Goal: Information Seeking & Learning: Find contact information

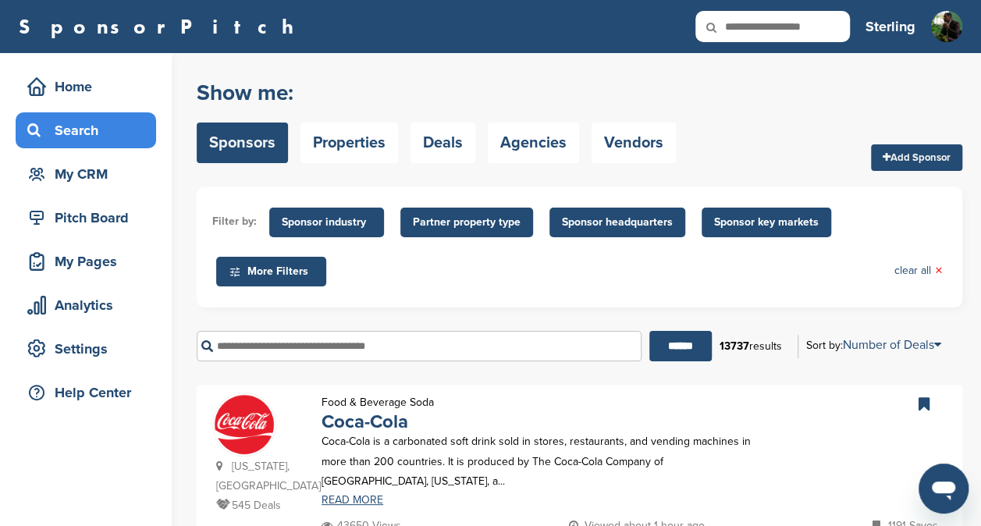
click at [315, 226] on span "Sponsor industry" at bounding box center [327, 222] width 90 height 17
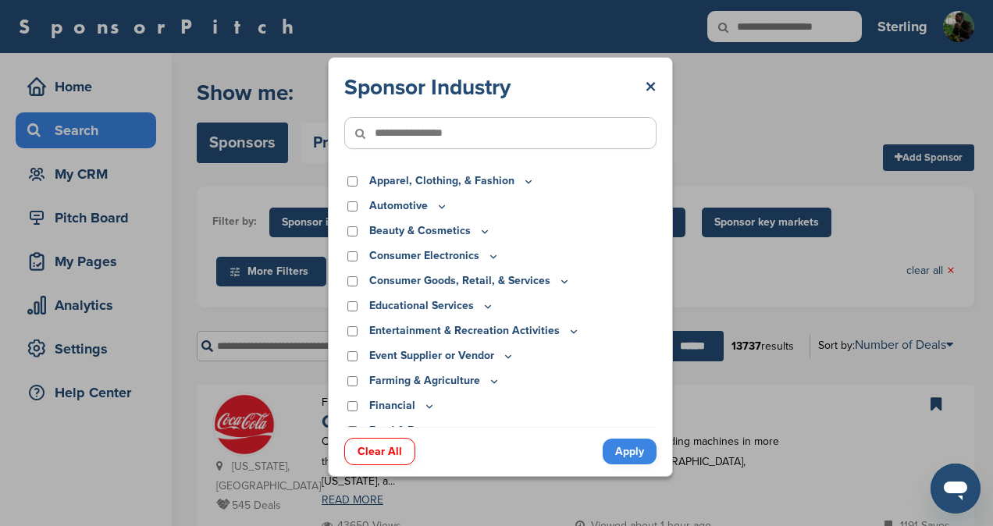
click at [418, 206] on p "Automotive" at bounding box center [408, 206] width 79 height 17
click at [369, 208] on p "Automotive" at bounding box center [408, 206] width 79 height 17
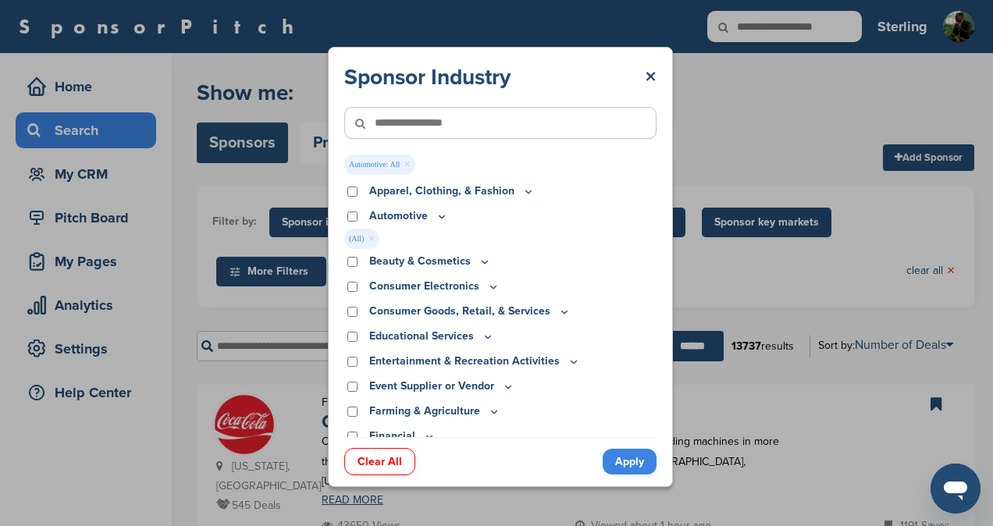
click at [610, 451] on link "Apply" at bounding box center [630, 462] width 54 height 26
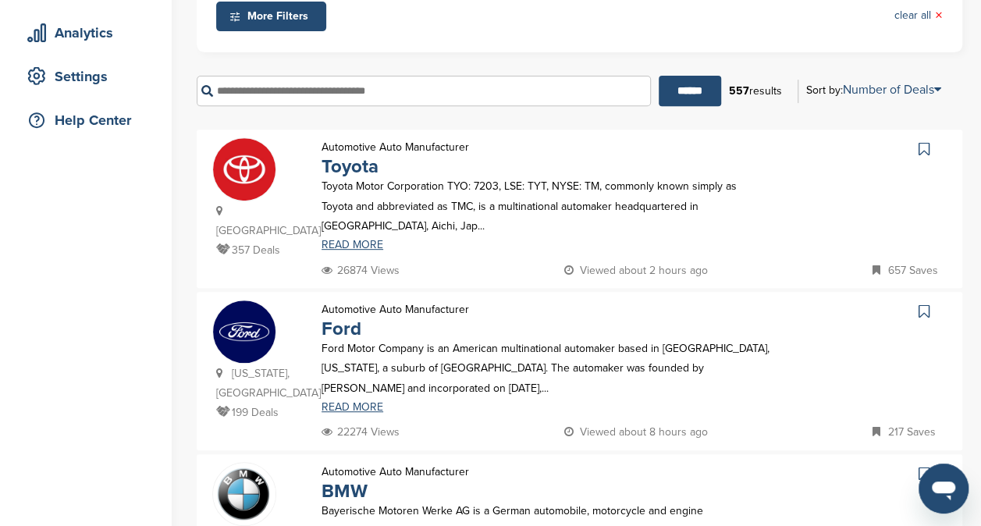
scroll to position [262, 0]
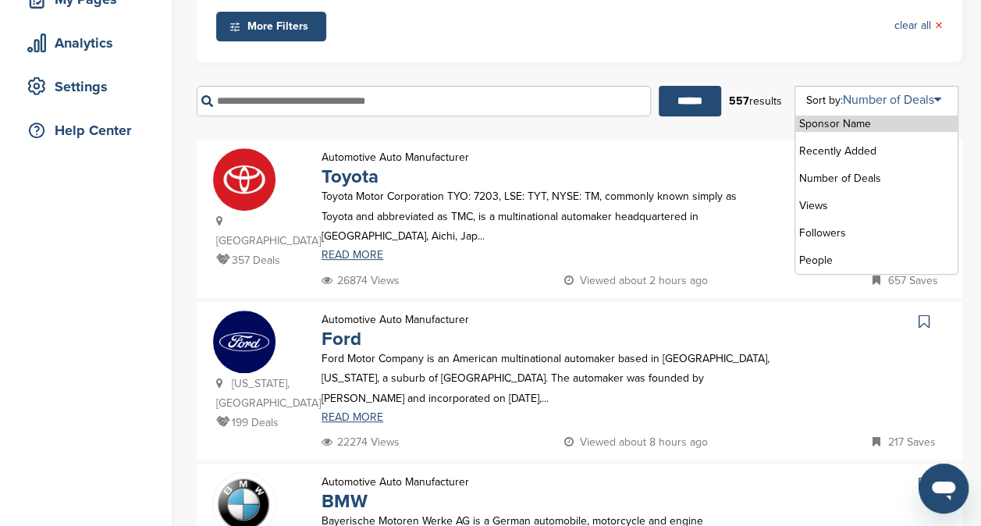
click at [896, 98] on link "Number of Deals" at bounding box center [892, 100] width 98 height 16
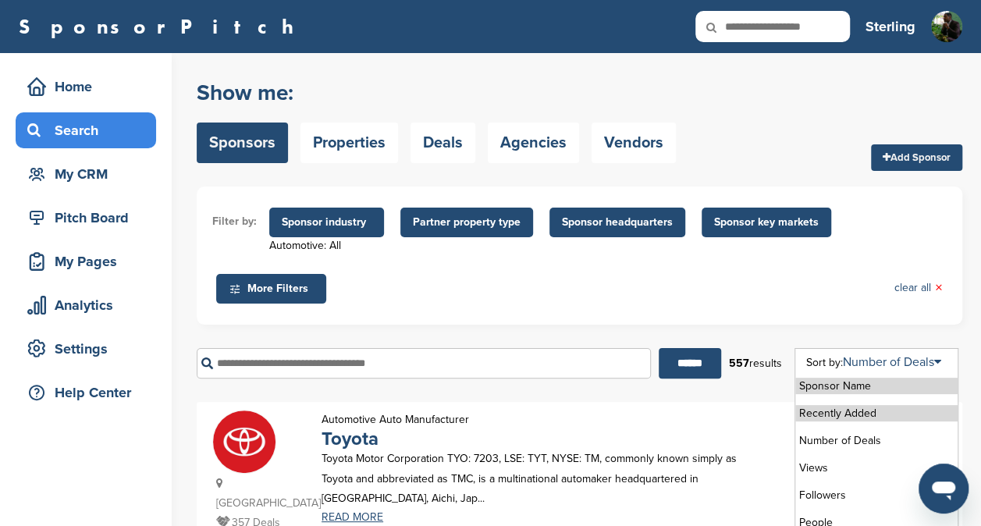
click at [889, 417] on li "Recently Added" at bounding box center [877, 413] width 162 height 16
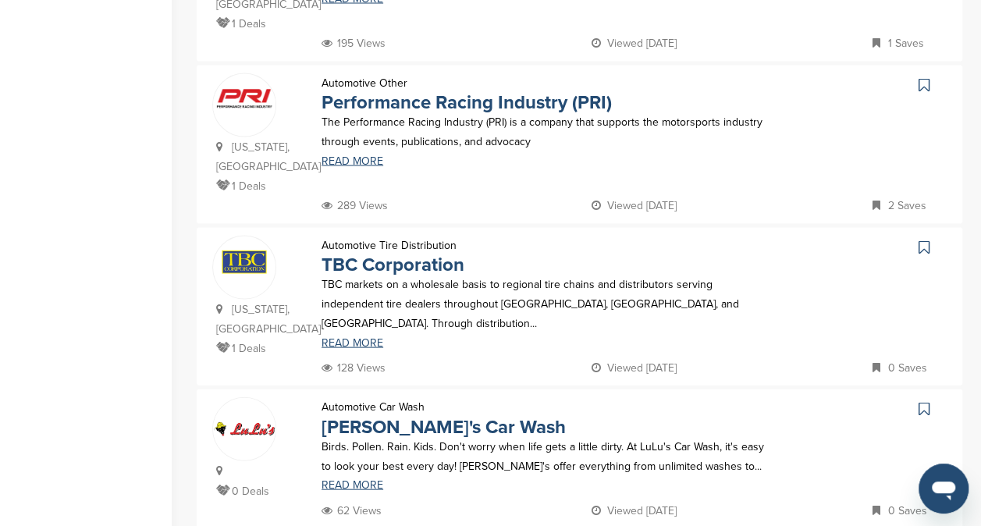
scroll to position [1490, 0]
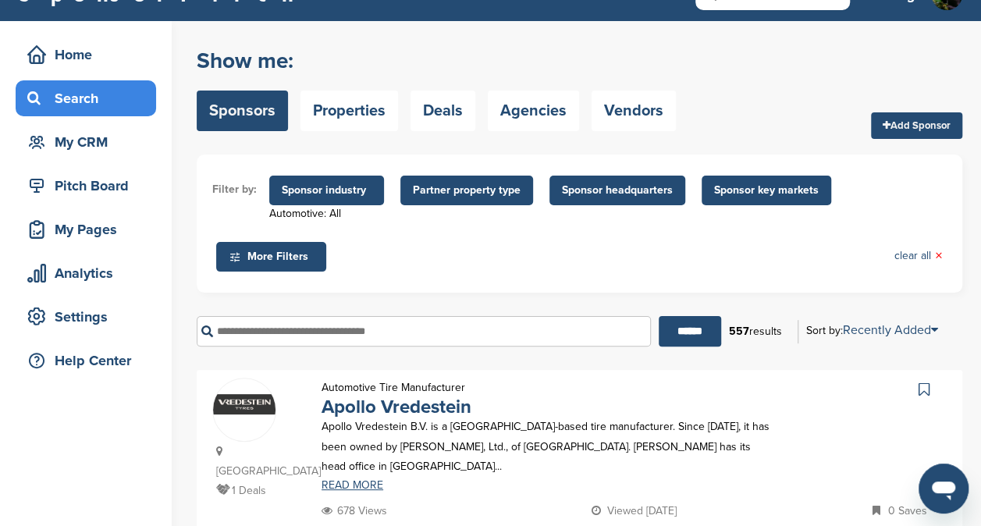
scroll to position [0, 0]
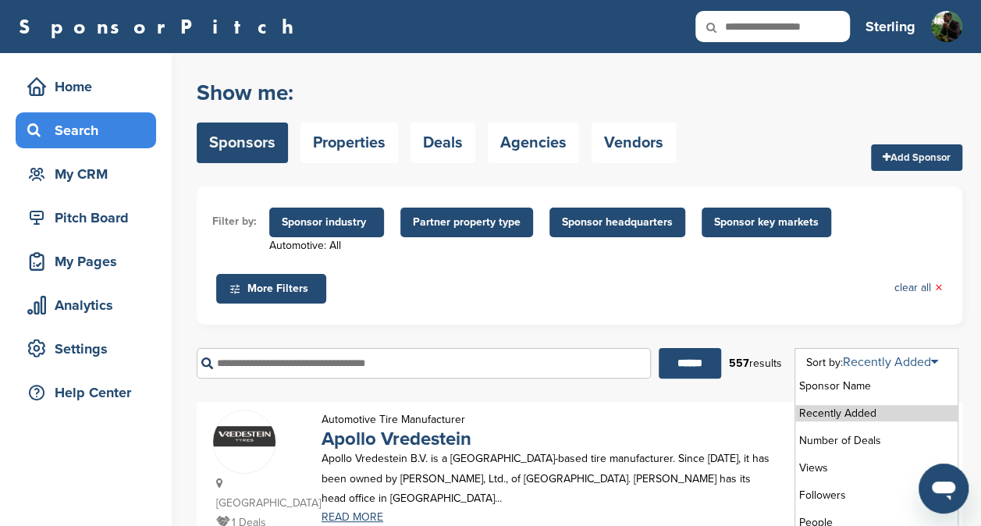
click at [896, 368] on link "Recently Added" at bounding box center [890, 362] width 95 height 16
click at [854, 394] on li "Sponsor Name" at bounding box center [877, 386] width 162 height 16
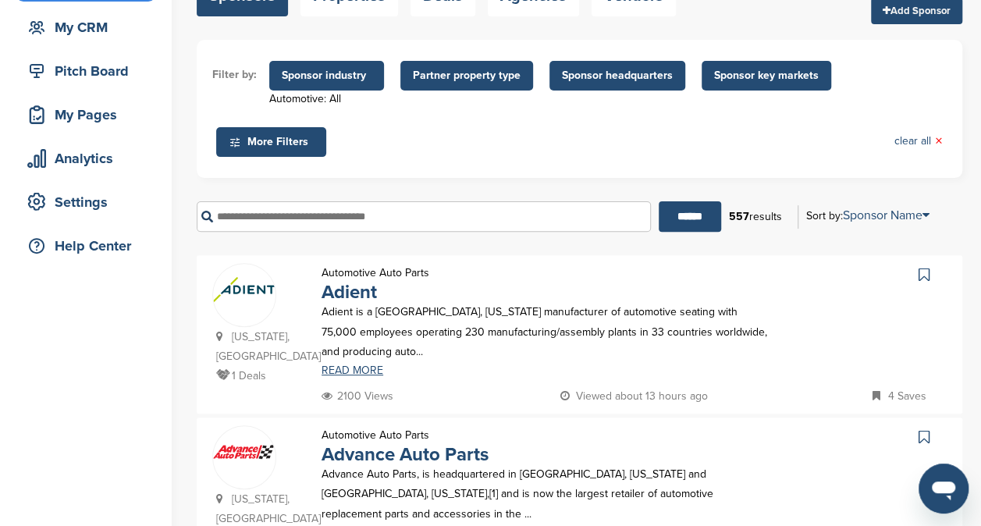
scroll to position [151, 0]
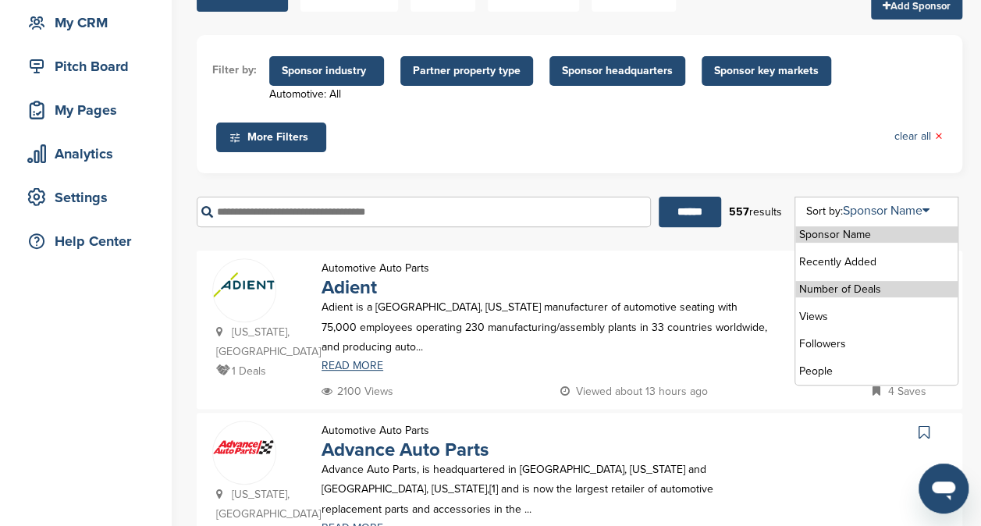
click at [859, 297] on li "Number of Deals" at bounding box center [877, 289] width 162 height 16
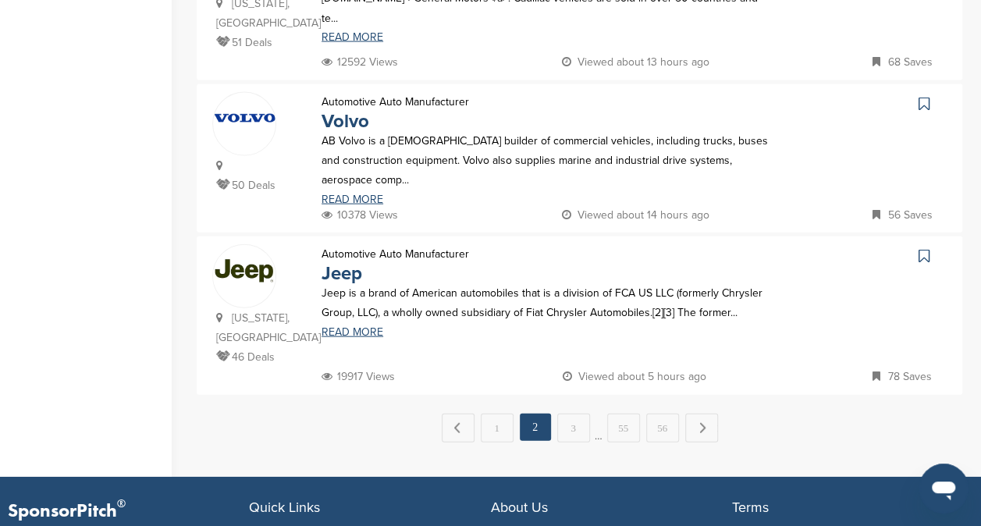
scroll to position [1639, 0]
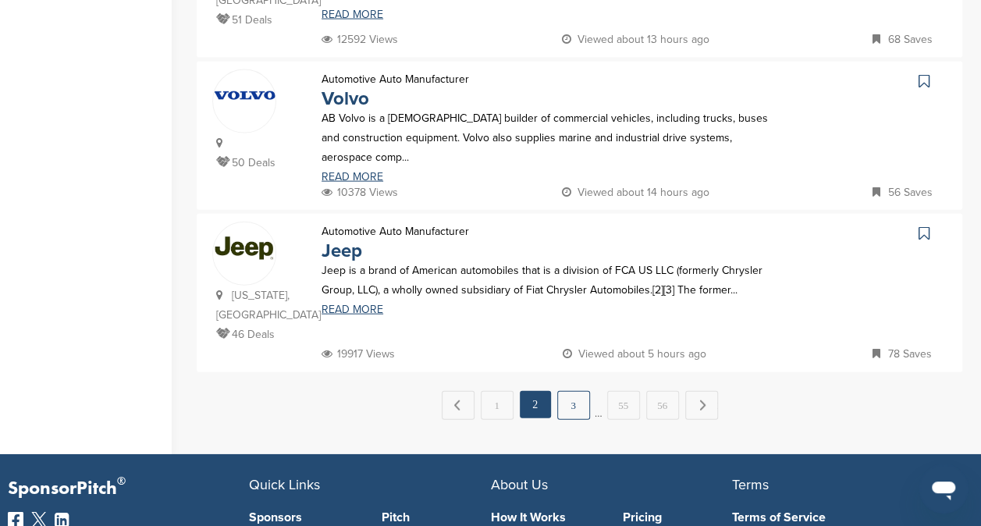
click at [566, 391] on link "3" at bounding box center [573, 405] width 33 height 29
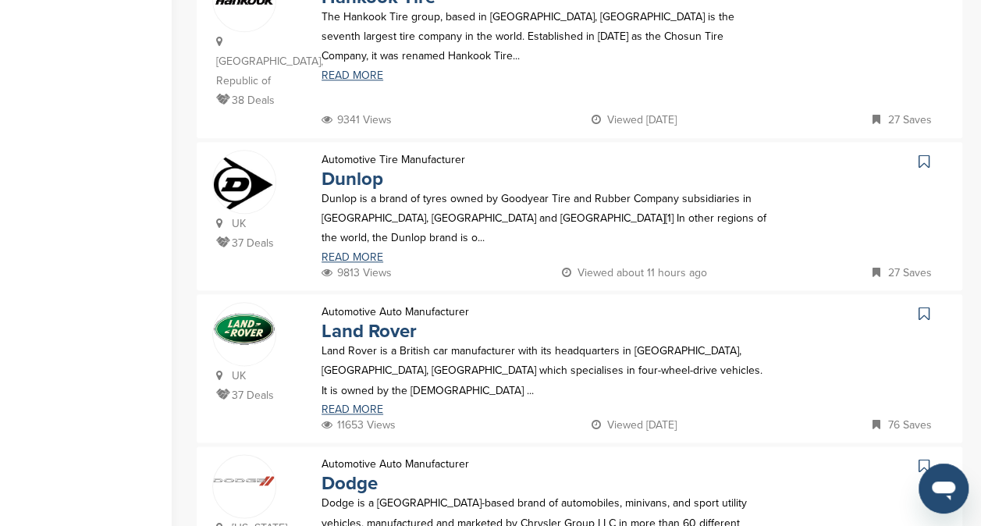
scroll to position [769, 0]
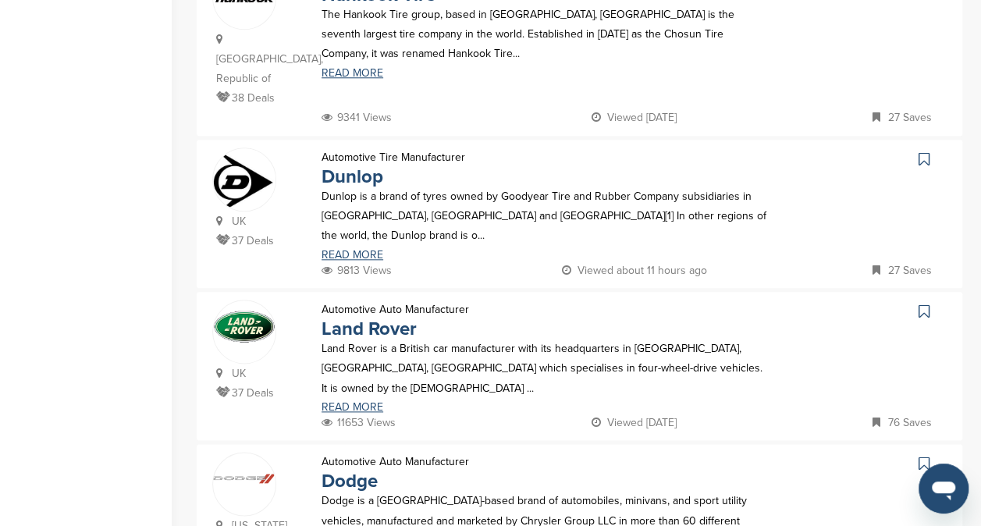
drag, startPoint x: 356, startPoint y: 127, endPoint x: 496, endPoint y: 104, distance: 141.7
click at [496, 148] on div "Automotive Tire Manufacturer Dunlop Dunlop is a brand of tyres owned by Goodyea…" at bounding box center [546, 204] width 481 height 113
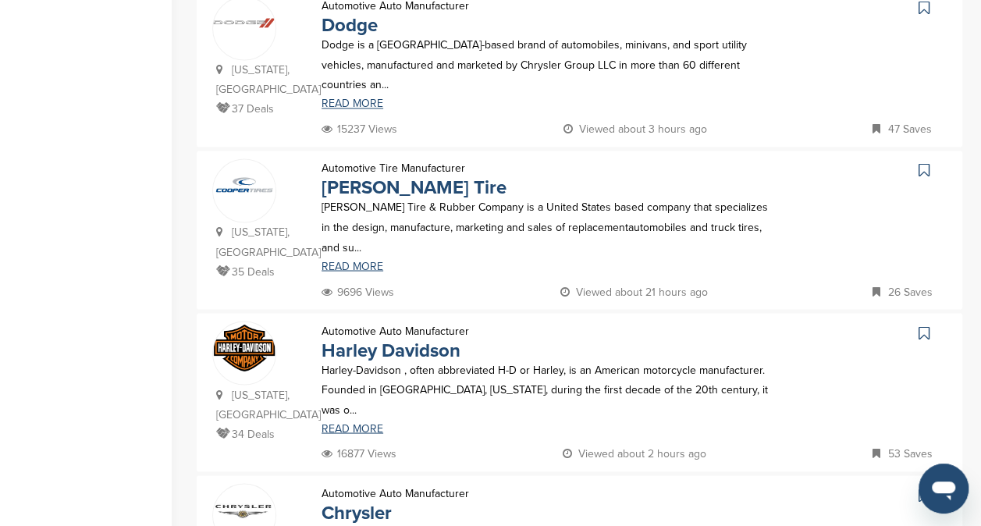
scroll to position [1227, 0]
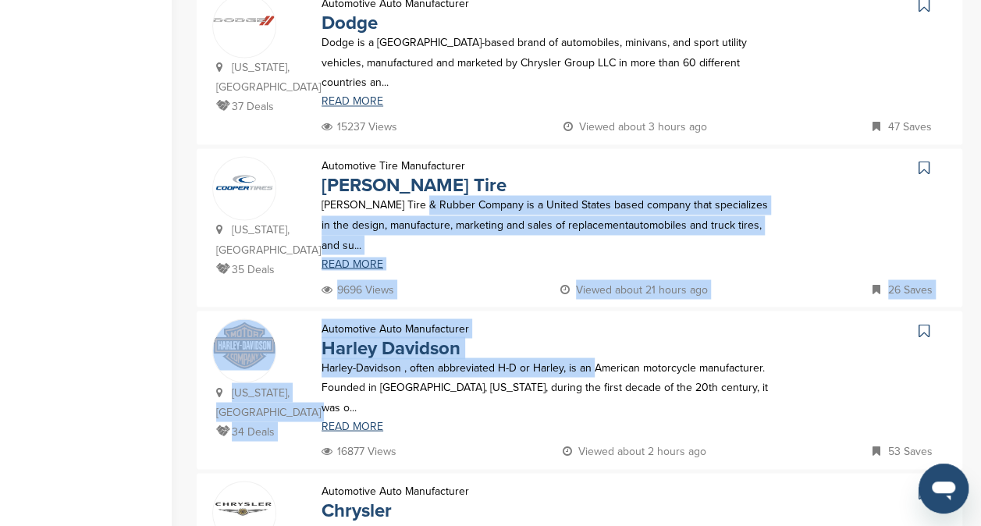
drag, startPoint x: 422, startPoint y: 111, endPoint x: 593, endPoint y: 264, distance: 229.5
click at [593, 264] on div "Japan 41 Deals Automotive Auto Manufacturer Mazda Mazda Motor Corporation (Mats…" at bounding box center [580, 8] width 766 height 1666
drag, startPoint x: 593, startPoint y: 264, endPoint x: 818, endPoint y: 234, distance: 227.6
click at [818, 319] on div at bounding box center [867, 380] width 160 height 123
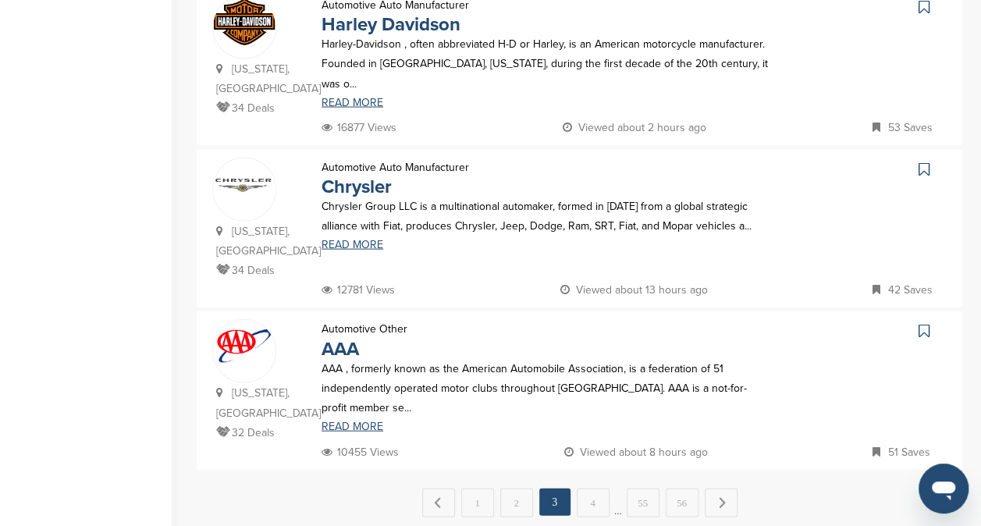
scroll to position [1552, 0]
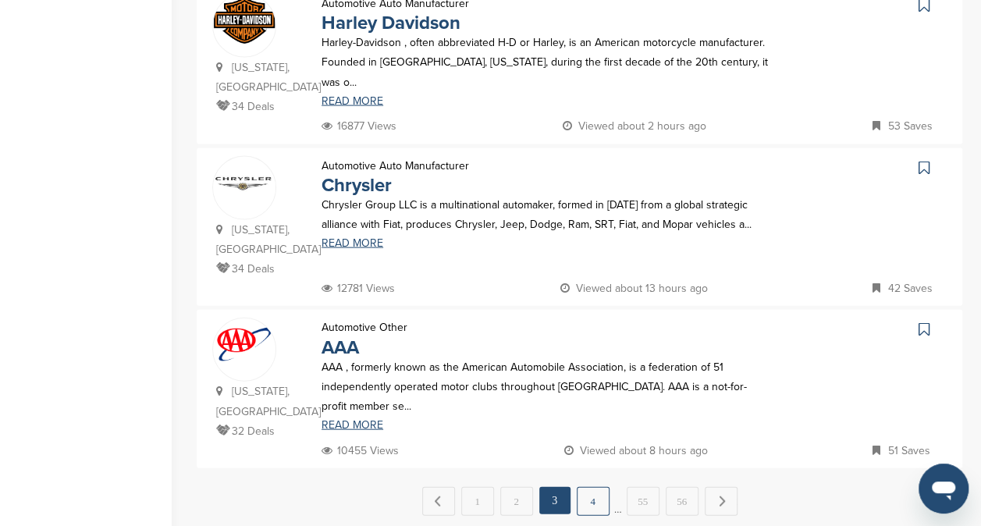
click at [597, 487] on link "4" at bounding box center [593, 501] width 33 height 29
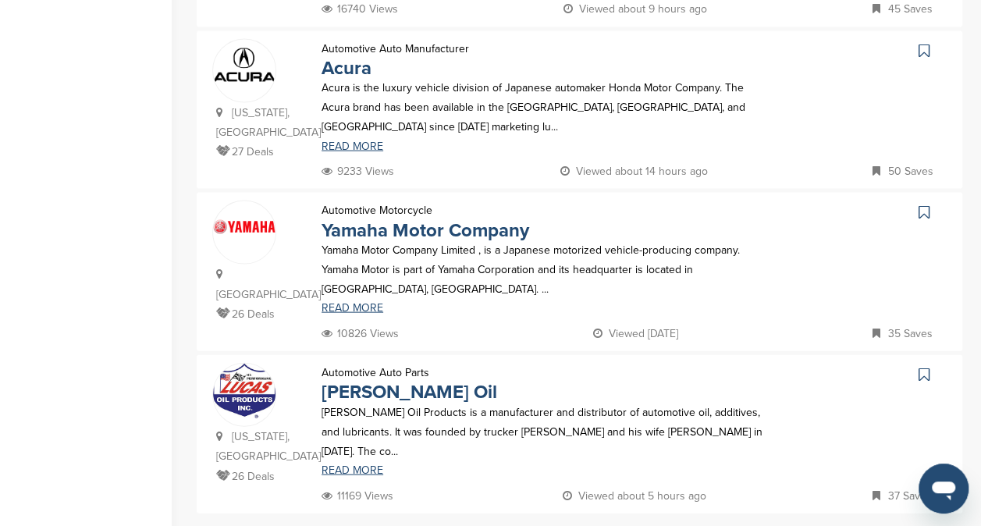
scroll to position [1541, 0]
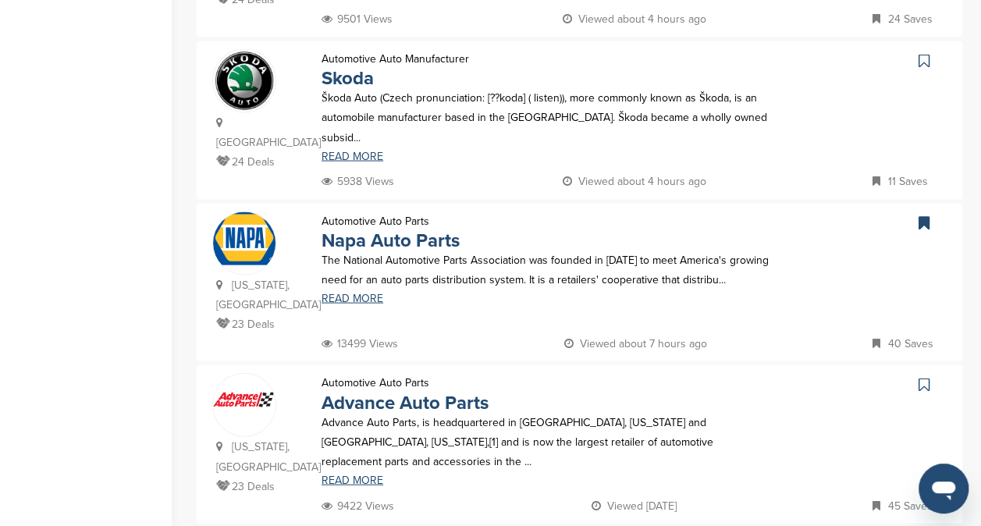
scroll to position [1504, 0]
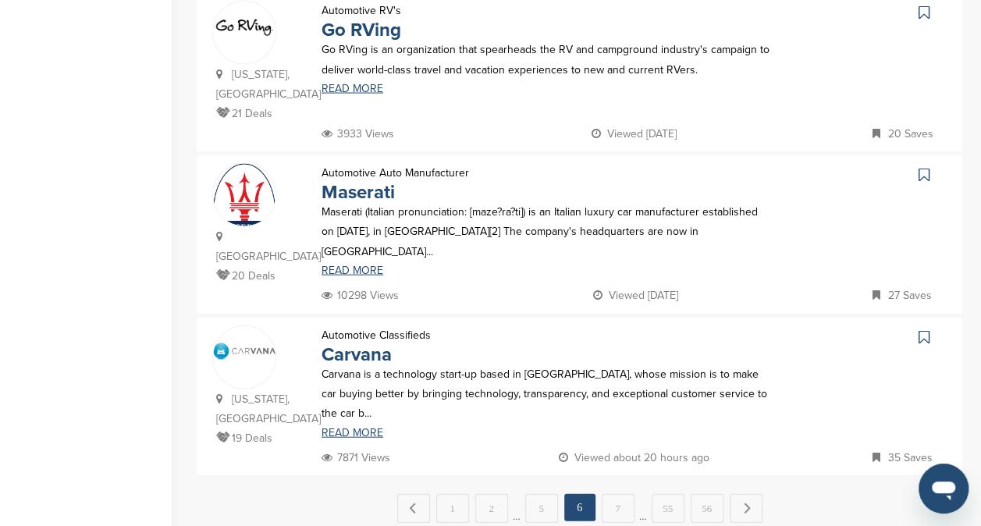
scroll to position [1569, 0]
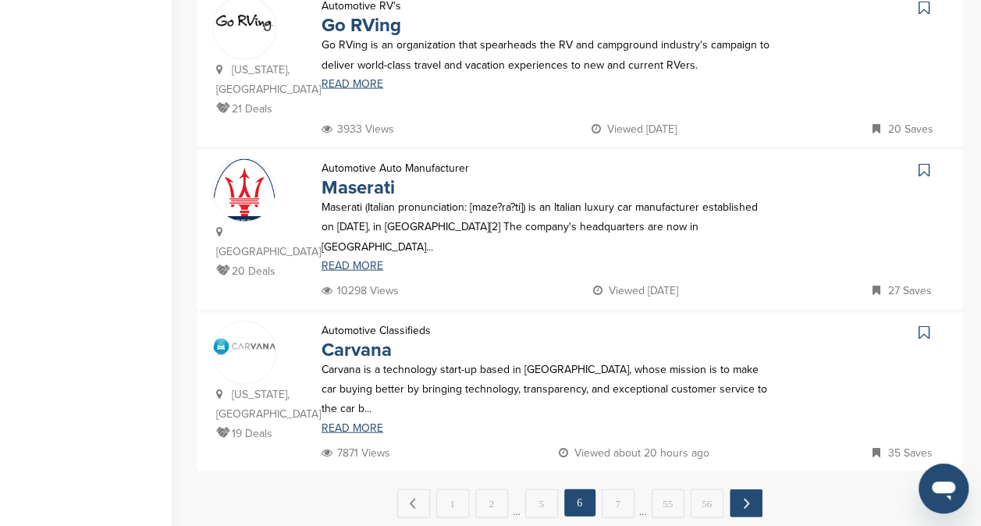
click at [747, 490] on link "Next →" at bounding box center [746, 504] width 33 height 28
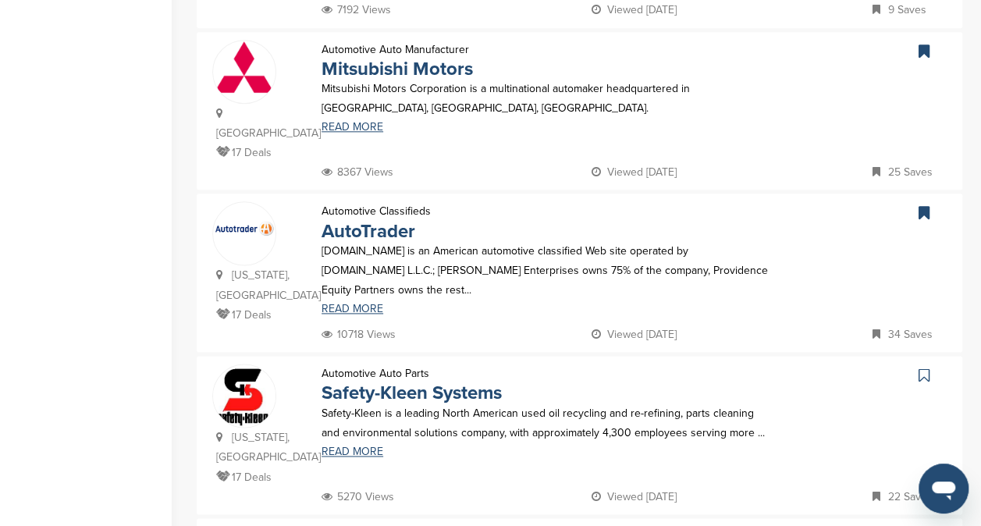
scroll to position [879, 0]
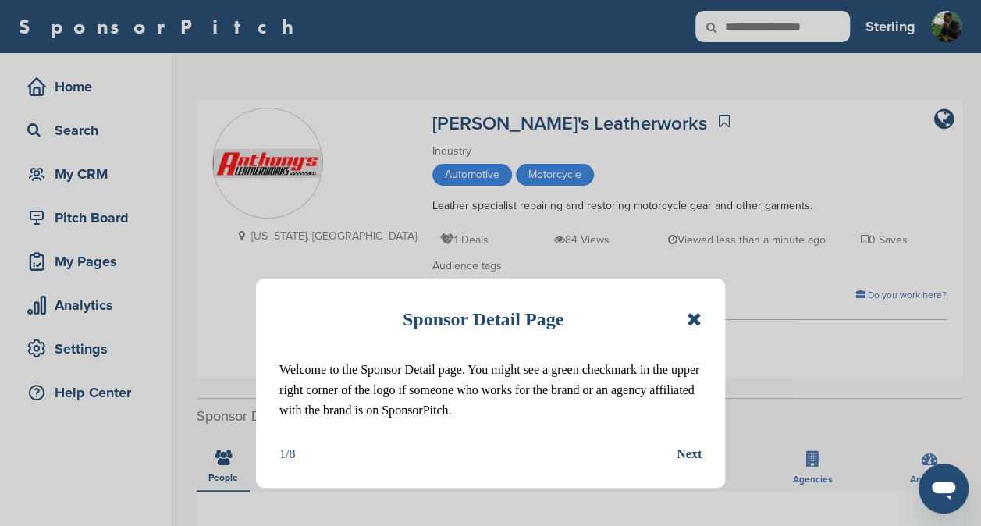
click at [693, 321] on icon at bounding box center [694, 319] width 15 height 19
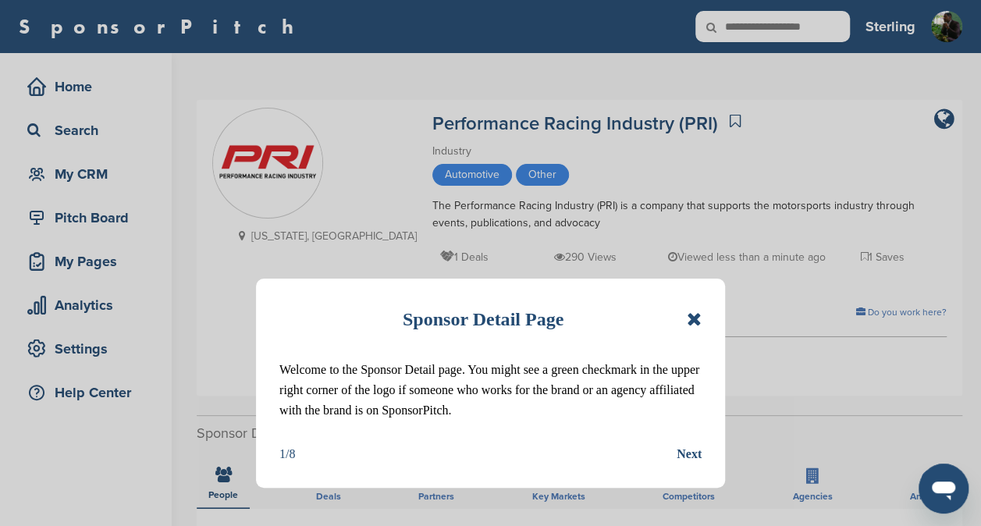
click at [689, 316] on icon at bounding box center [694, 319] width 15 height 19
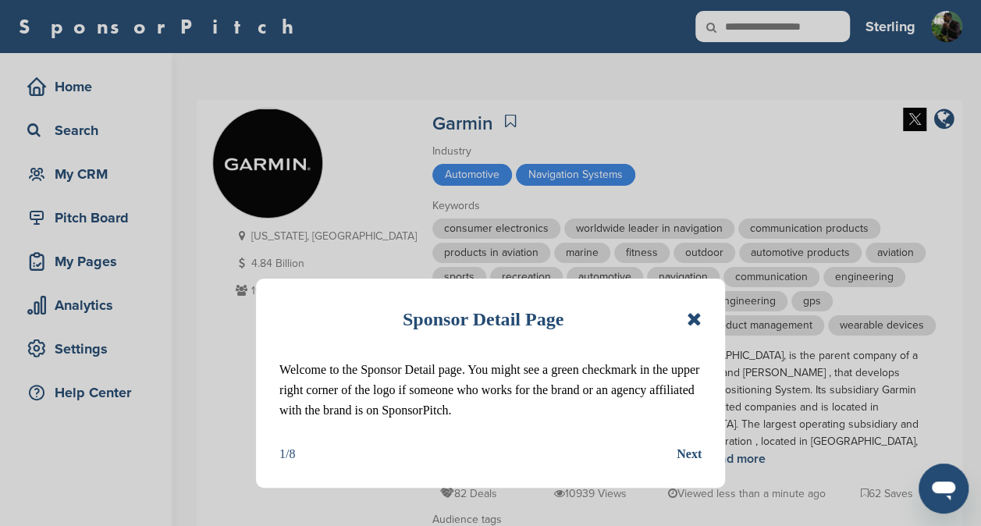
click at [695, 321] on icon at bounding box center [694, 319] width 15 height 19
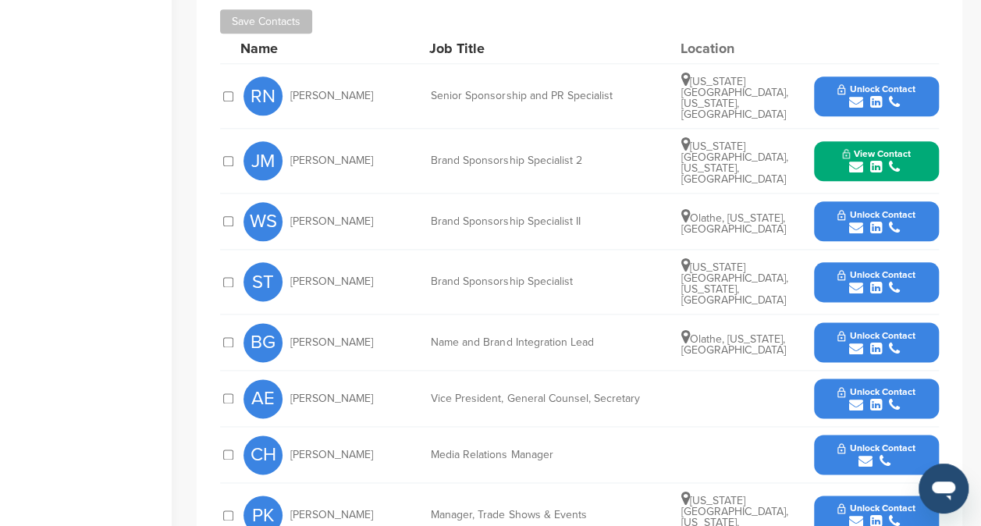
scroll to position [843, 0]
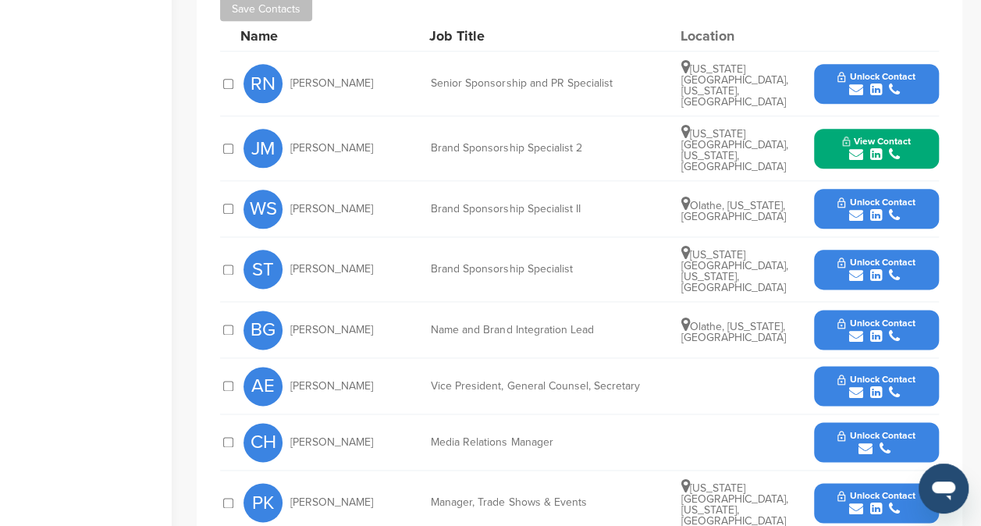
click at [841, 257] on span "Unlock Contact" at bounding box center [876, 262] width 77 height 11
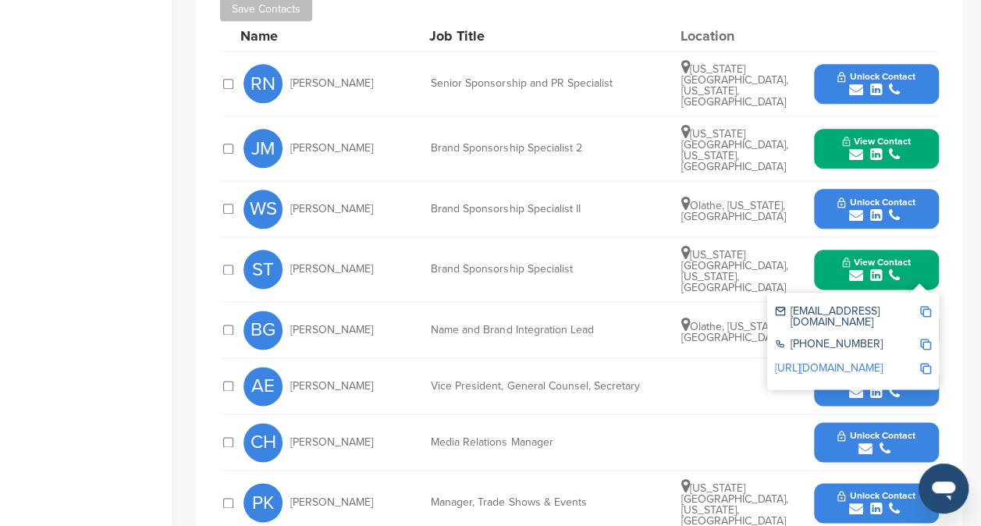
click at [921, 306] on img at bounding box center [926, 311] width 11 height 11
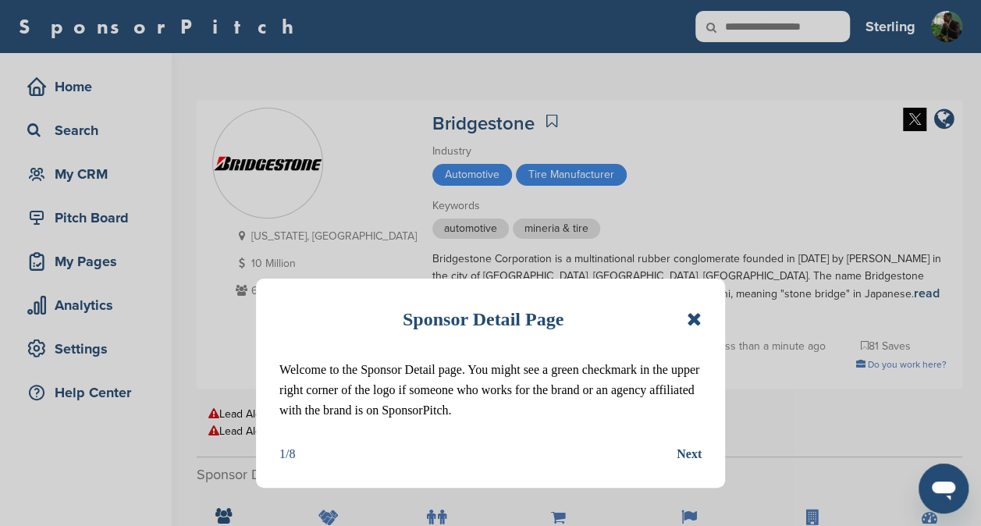
click at [692, 315] on icon at bounding box center [694, 319] width 15 height 19
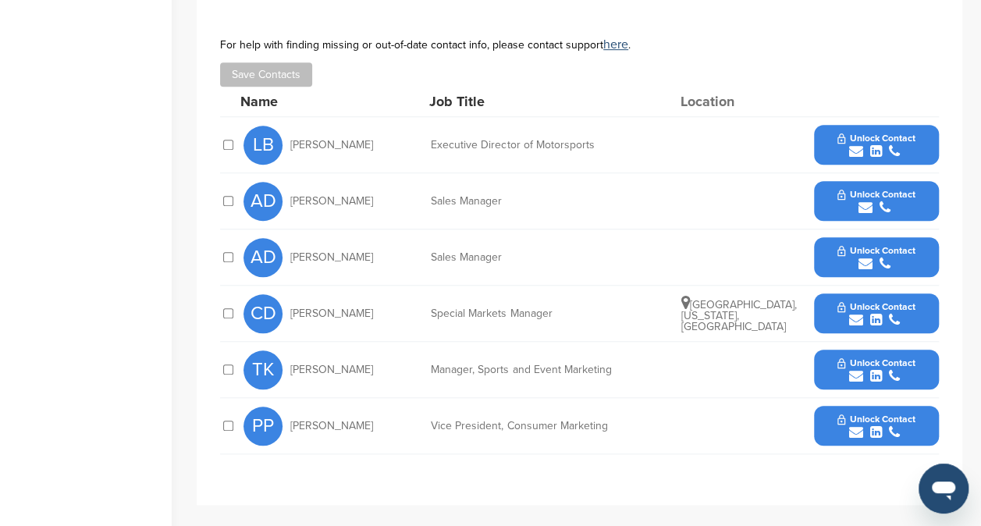
scroll to position [564, 0]
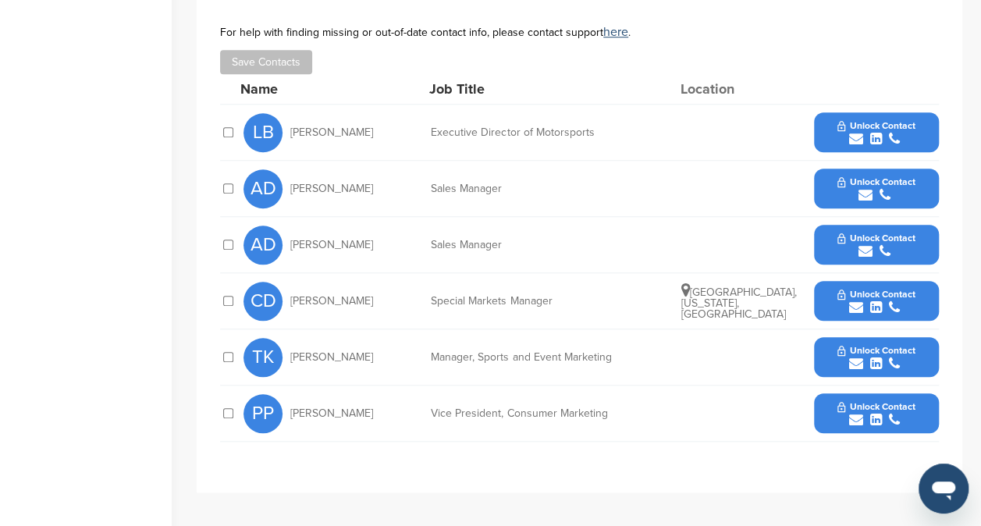
click at [854, 357] on icon "submit" at bounding box center [856, 364] width 14 height 14
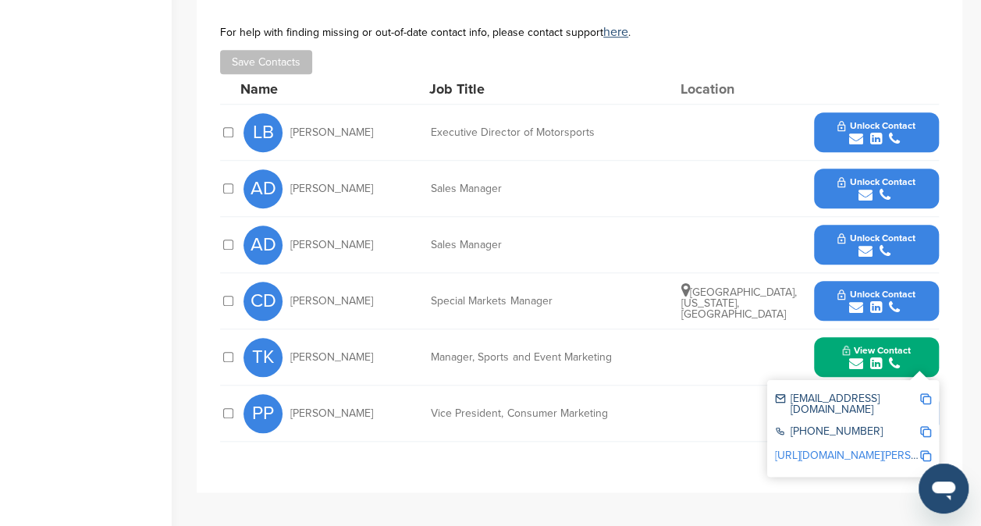
click at [924, 394] on img at bounding box center [926, 399] width 11 height 11
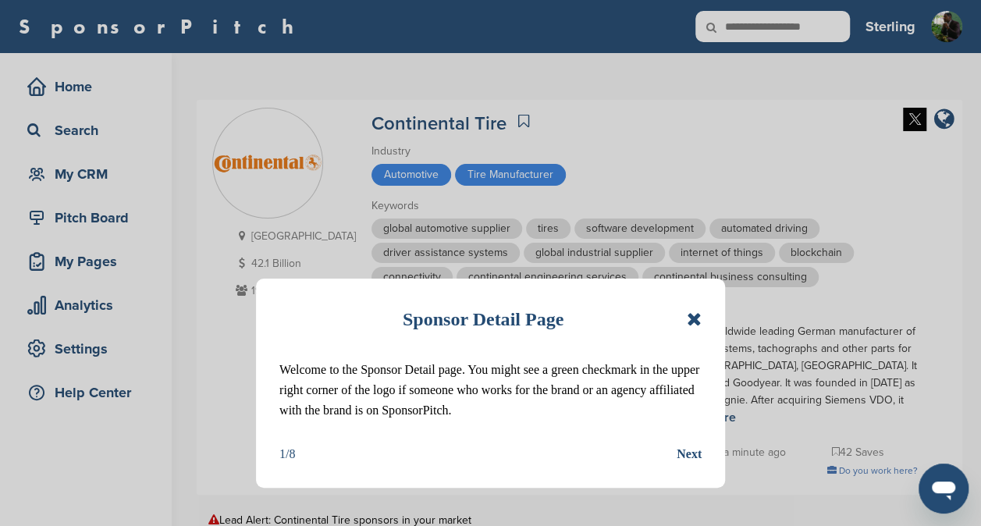
click at [692, 315] on icon at bounding box center [694, 319] width 15 height 19
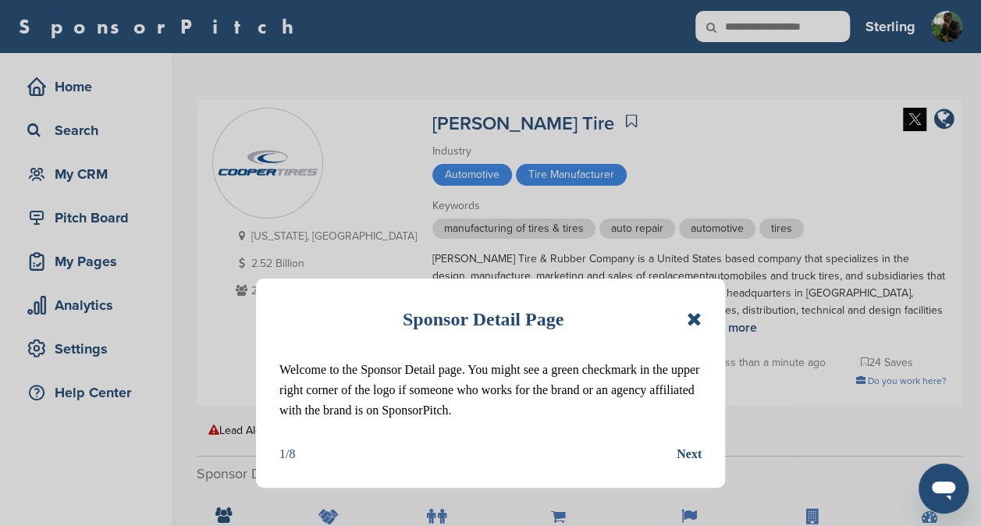
click at [692, 320] on icon at bounding box center [694, 319] width 15 height 19
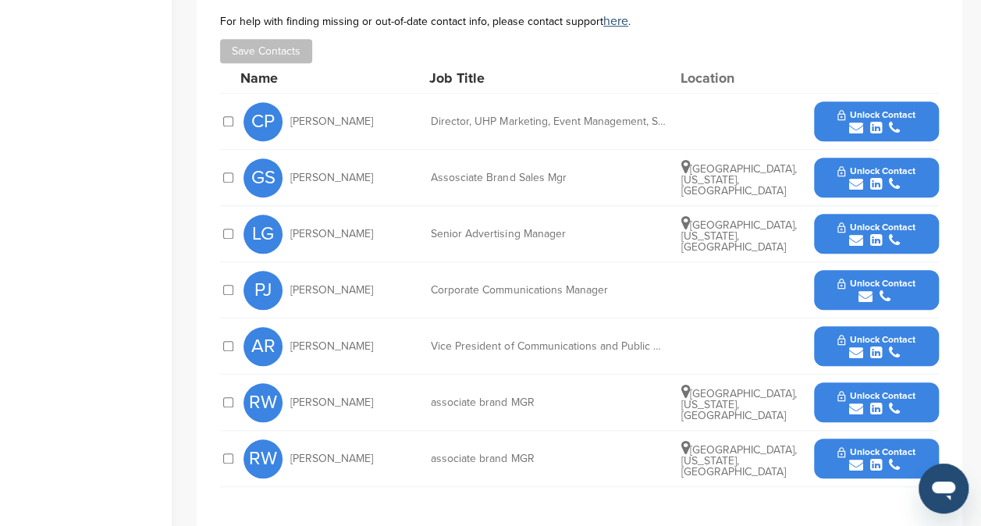
scroll to position [578, 0]
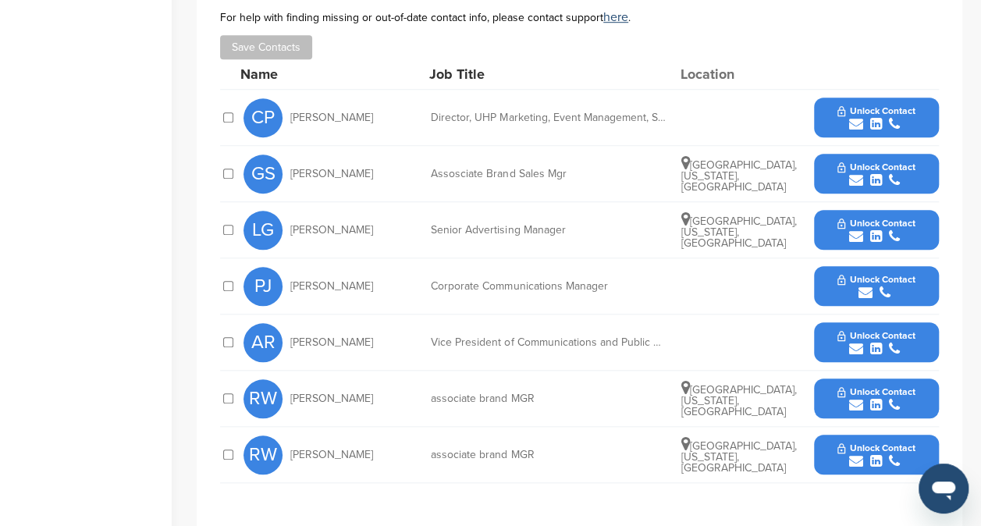
click at [526, 169] on div "Assosciate Brand Sales Mgr" at bounding box center [548, 174] width 234 height 11
click at [621, 112] on div "Director, UHP Marketing, Event Management, Sponsorships and Motorsports" at bounding box center [548, 117] width 234 height 11
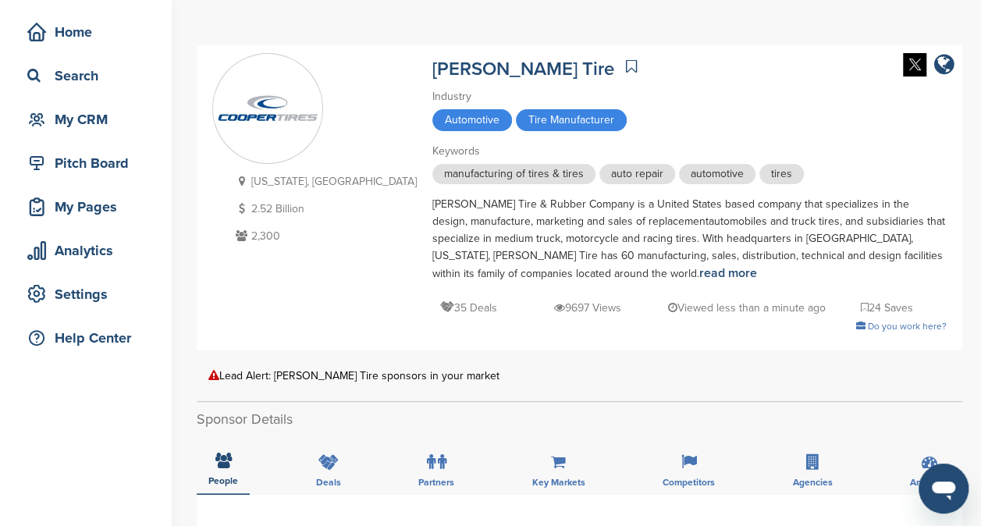
scroll to position [56, 0]
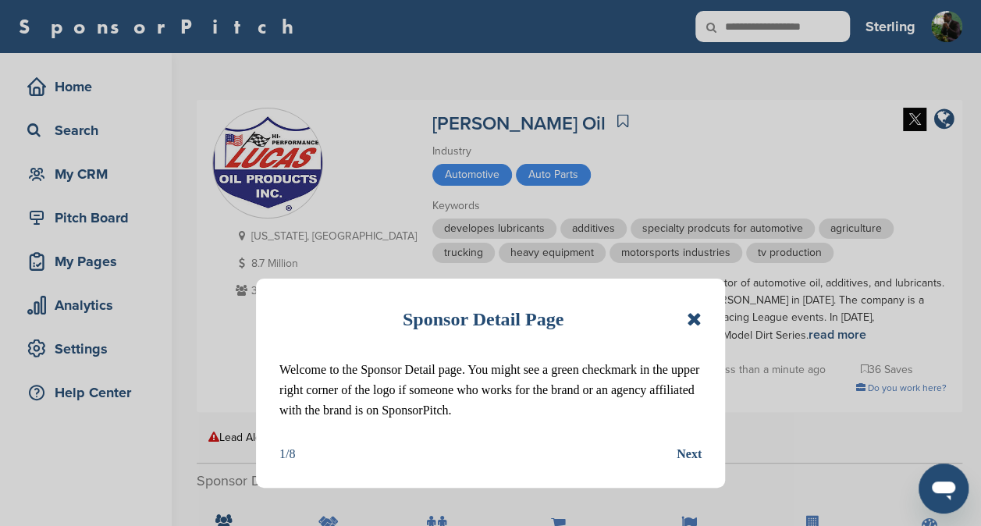
click at [690, 313] on icon at bounding box center [694, 319] width 15 height 19
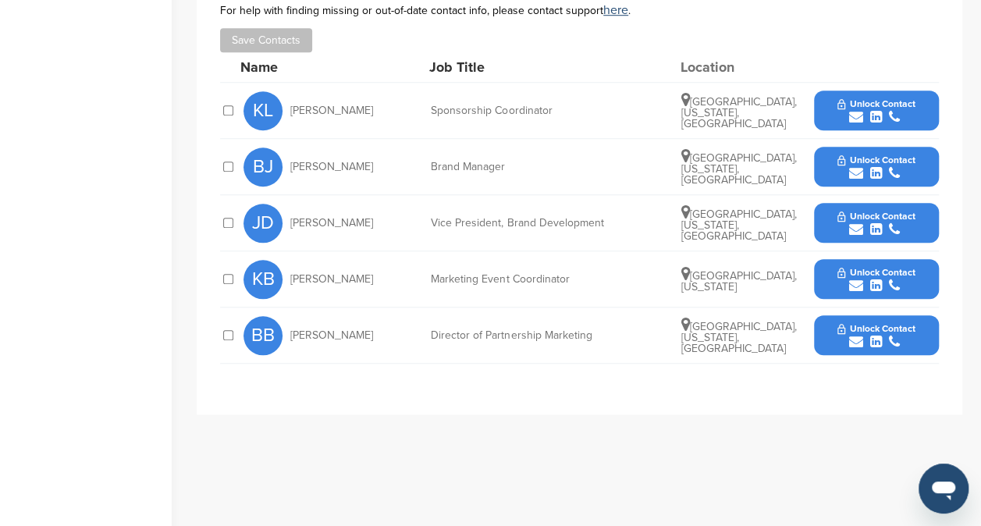
scroll to position [603, 0]
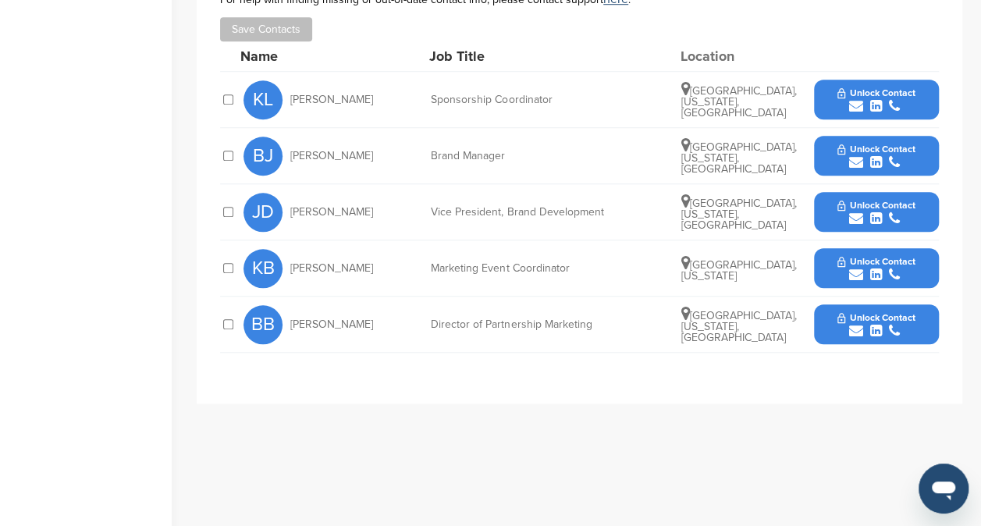
click at [862, 103] on icon "submit" at bounding box center [856, 106] width 14 height 14
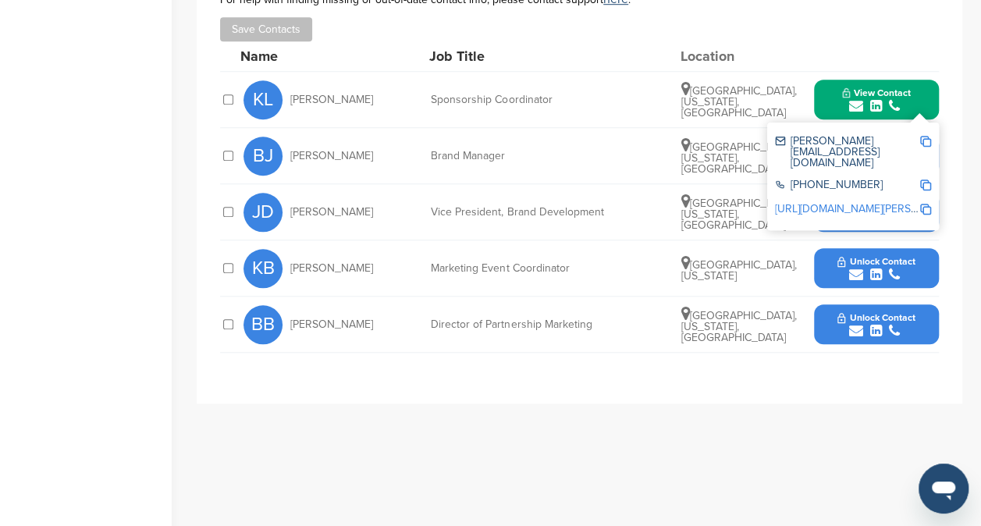
click at [928, 144] on img at bounding box center [926, 141] width 11 height 11
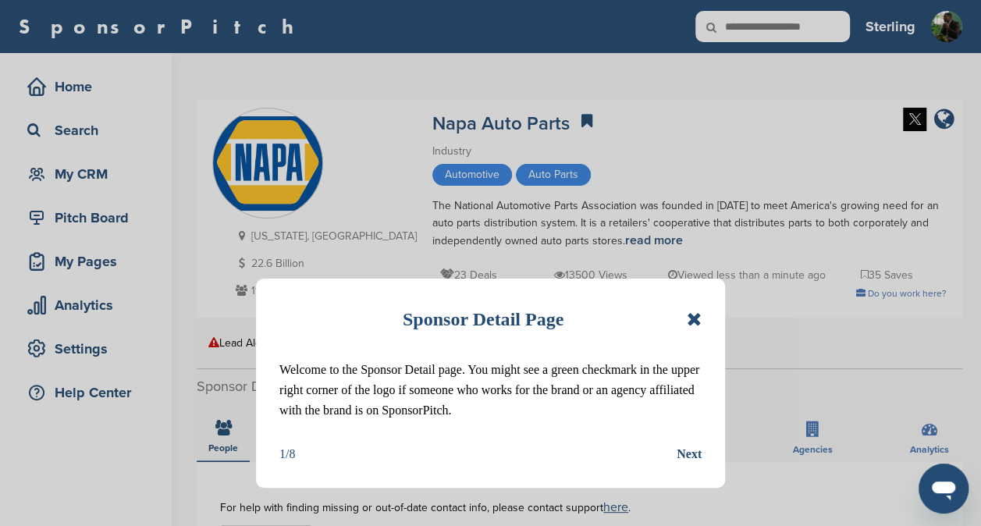
click at [690, 321] on icon at bounding box center [694, 319] width 15 height 19
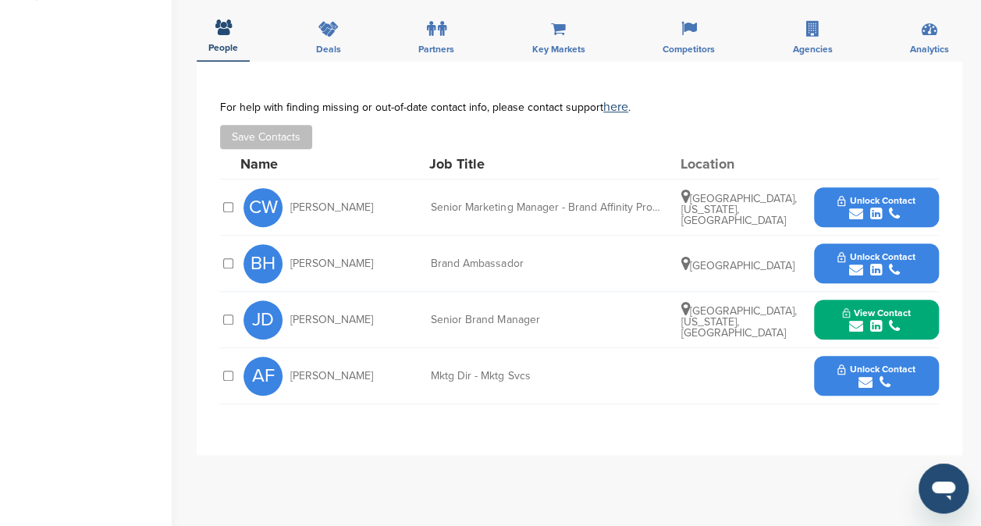
scroll to position [398, 0]
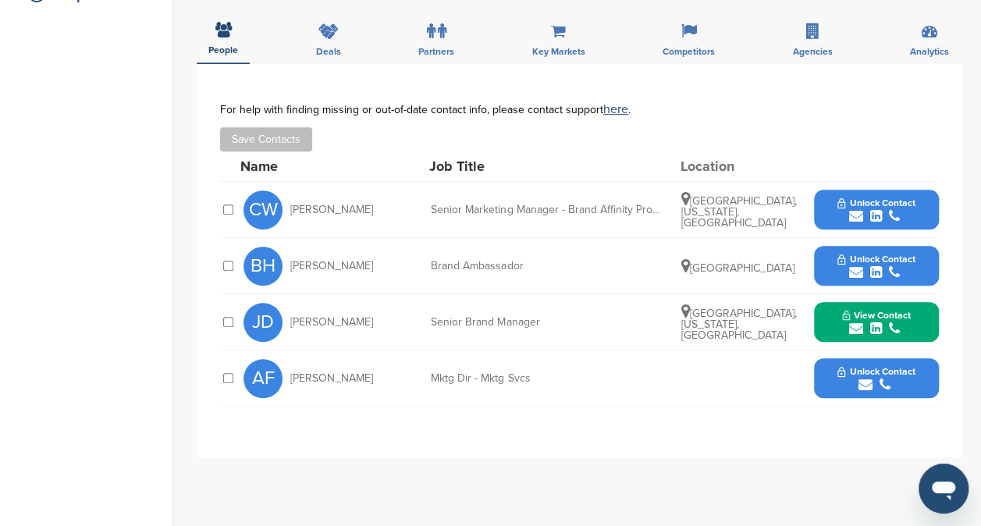
click at [860, 205] on span "Unlock Contact" at bounding box center [876, 203] width 77 height 11
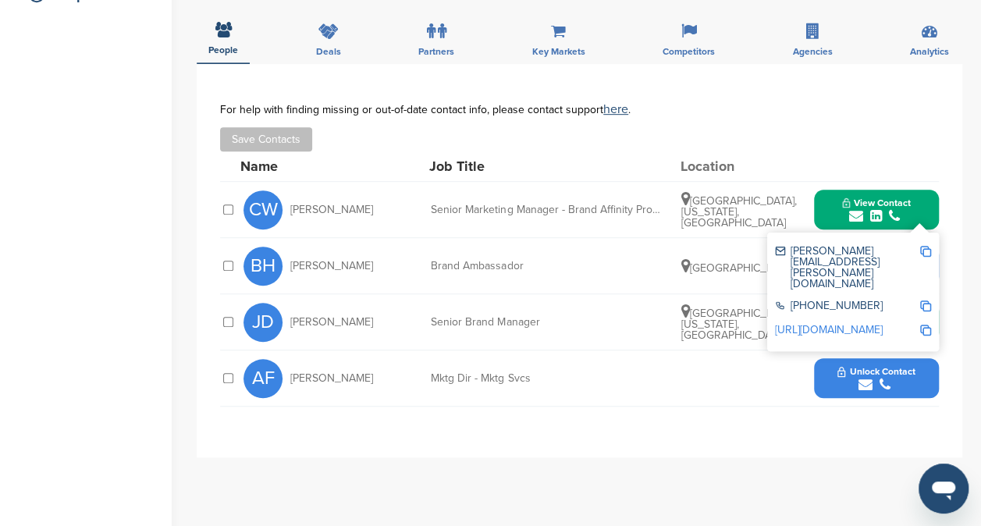
click at [924, 249] on img at bounding box center [926, 251] width 11 height 11
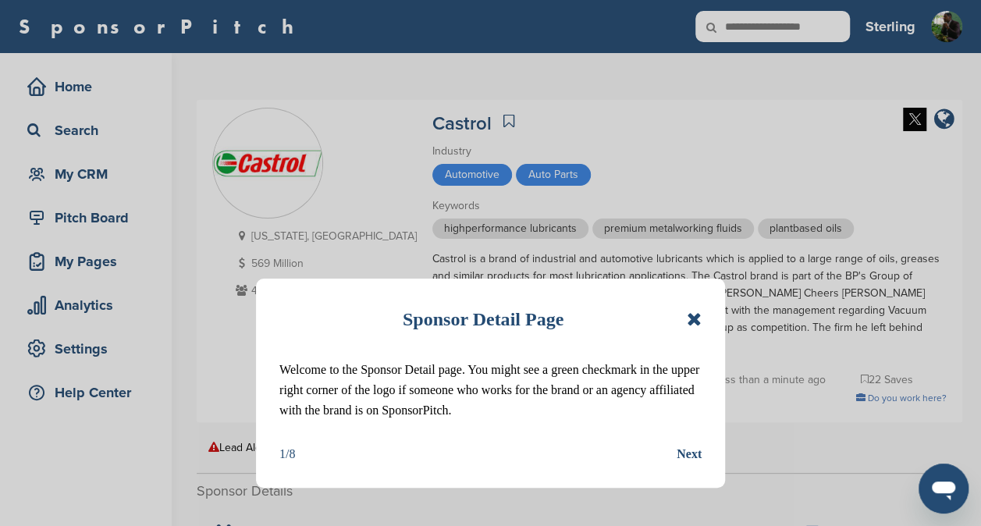
click at [691, 321] on icon at bounding box center [694, 319] width 15 height 19
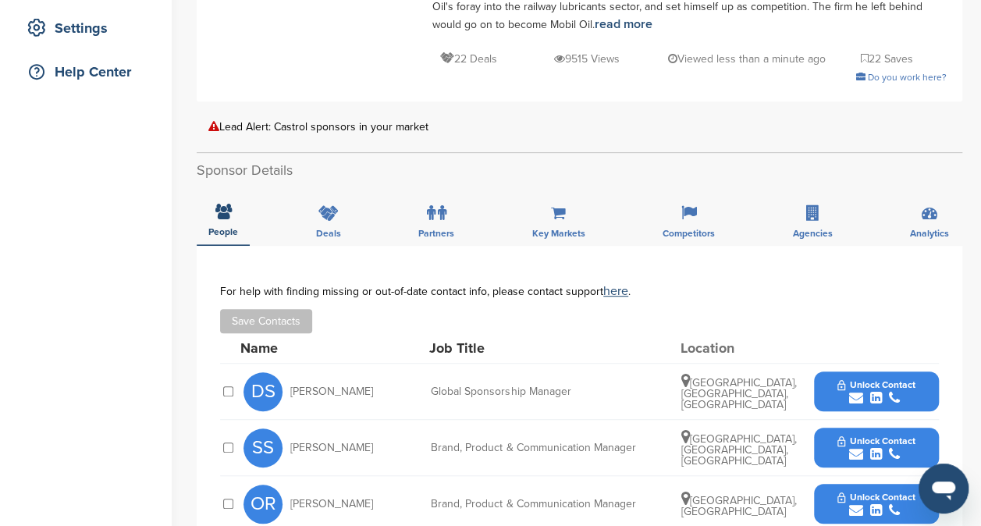
scroll to position [345, 0]
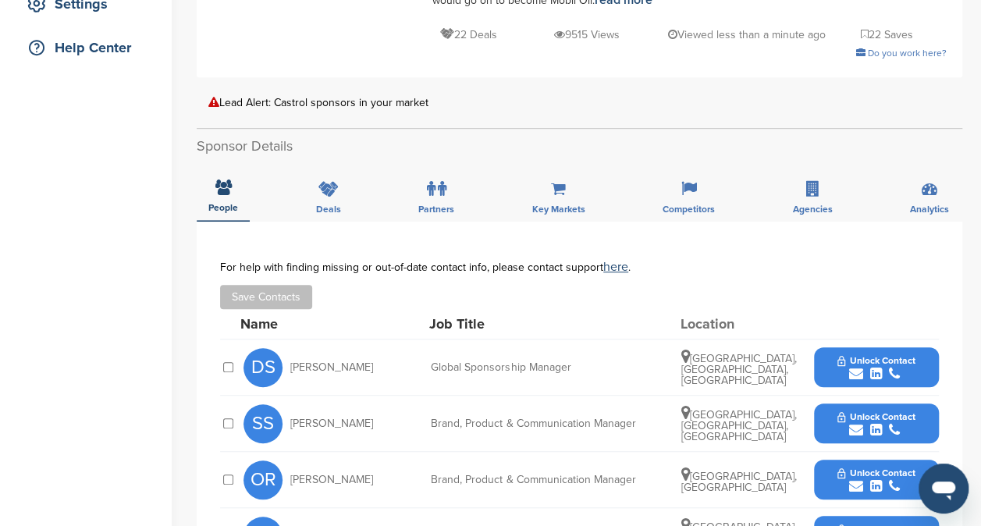
click at [863, 365] on button "Unlock Contact" at bounding box center [876, 367] width 115 height 47
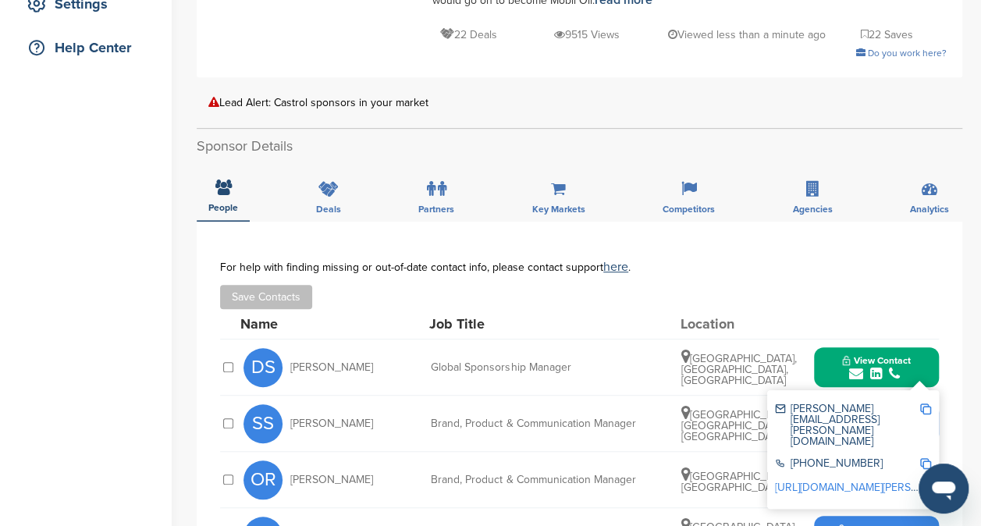
click at [928, 404] on img at bounding box center [926, 409] width 11 height 11
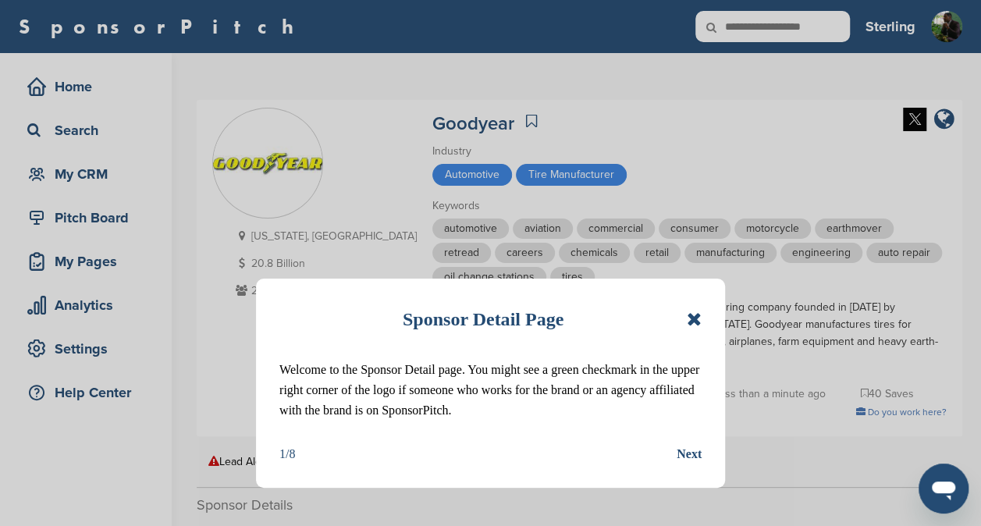
click at [695, 320] on icon at bounding box center [694, 319] width 15 height 19
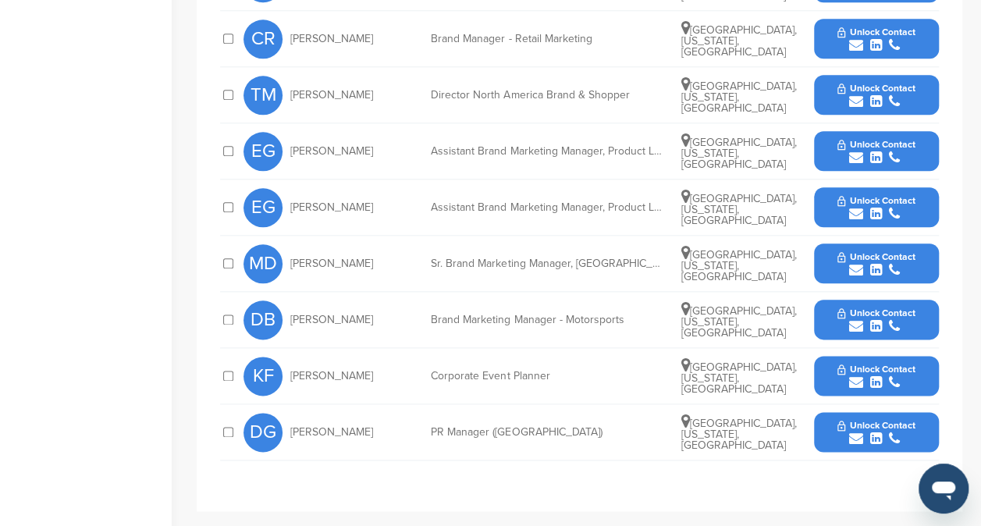
scroll to position [804, 0]
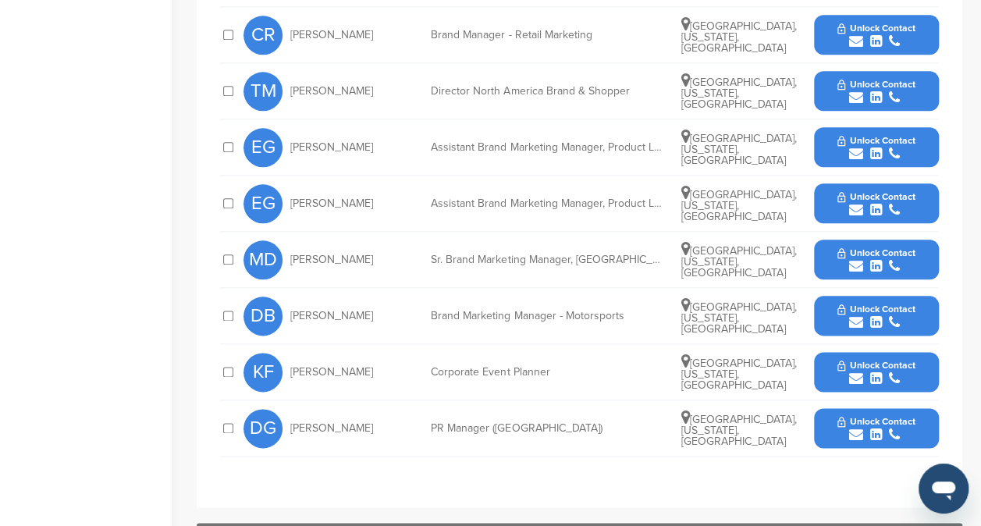
click at [871, 304] on span "Unlock Contact" at bounding box center [876, 309] width 77 height 11
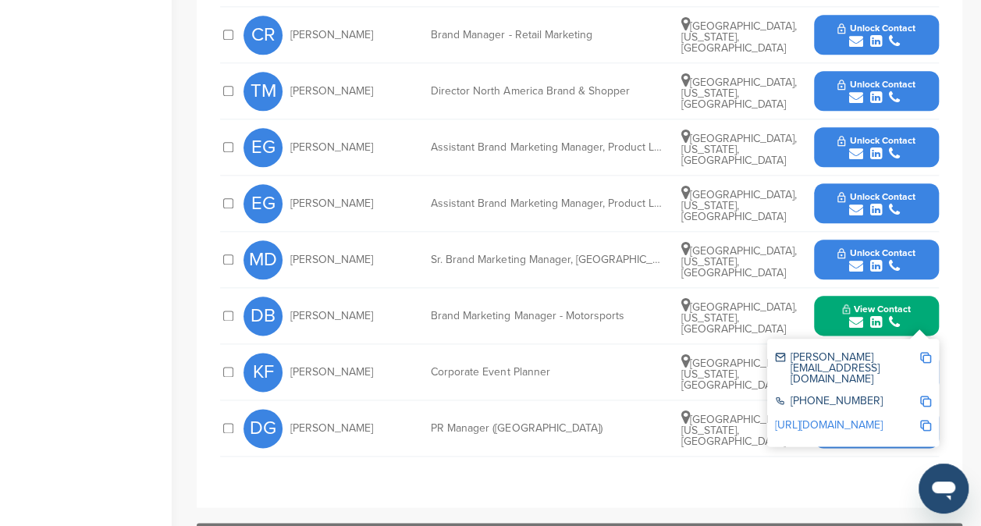
click at [924, 352] on img at bounding box center [926, 357] width 11 height 11
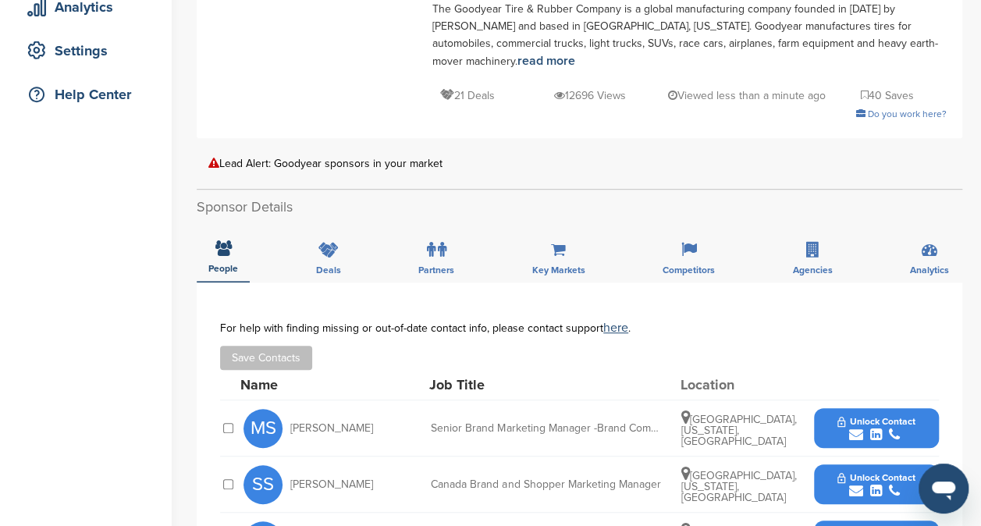
scroll to position [0, 0]
